Goal: Communication & Community: Answer question/provide support

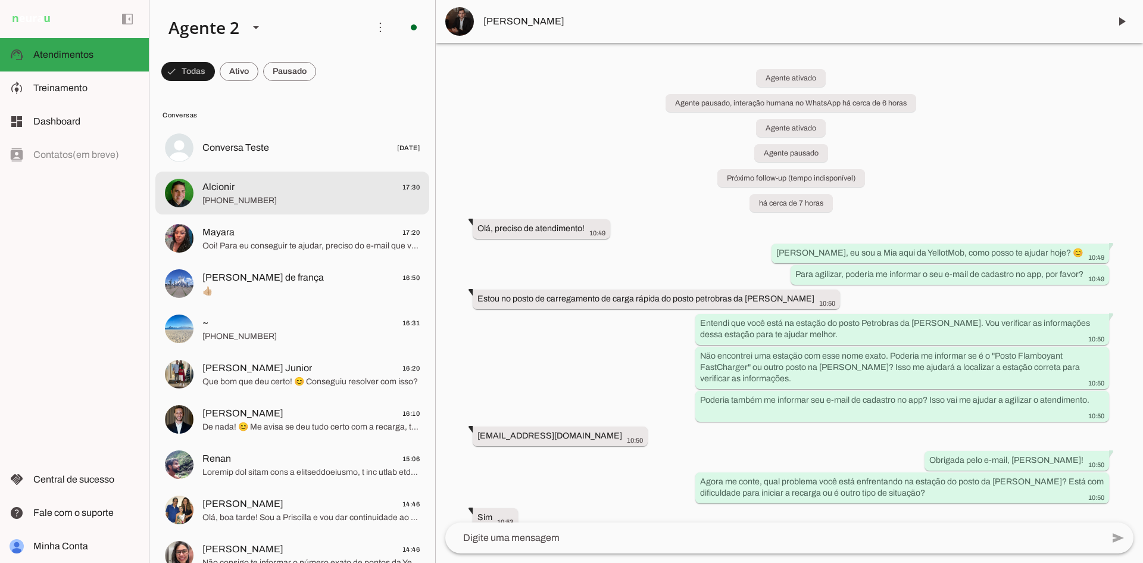
click at [267, 201] on span "[PHONE_NUMBER]" at bounding box center [310, 201] width 217 height 12
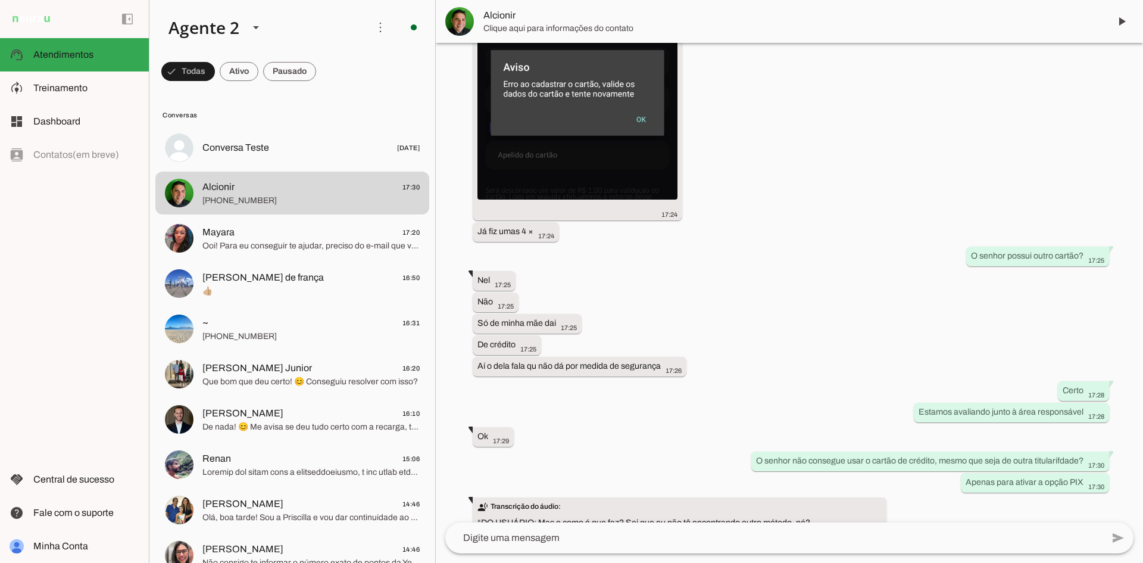
scroll to position [454, 0]
